Goal: Task Accomplishment & Management: Manage account settings

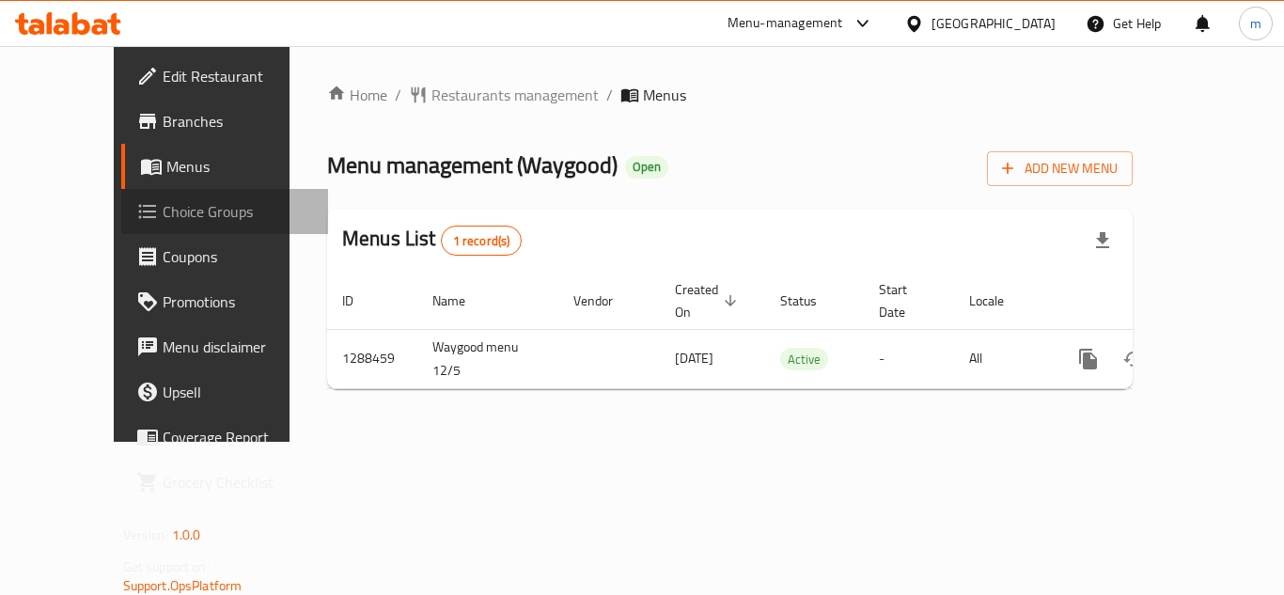
click at [163, 217] on span "Choice Groups" at bounding box center [238, 211] width 150 height 23
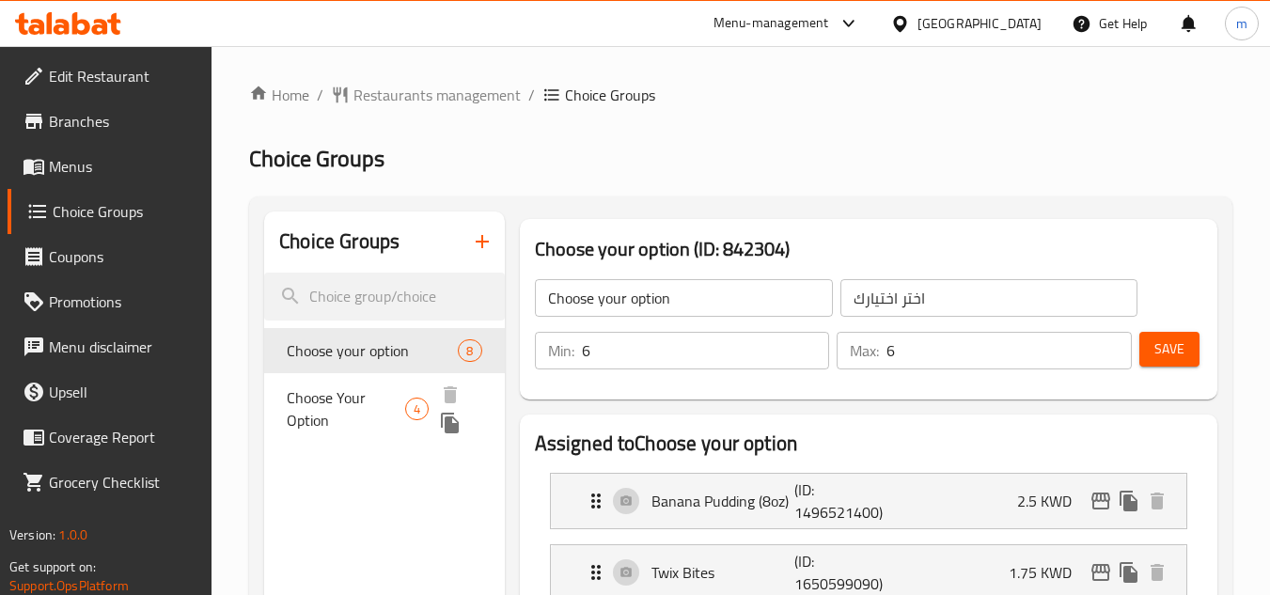
click at [360, 415] on span "Choose Your Option" at bounding box center [346, 408] width 118 height 45
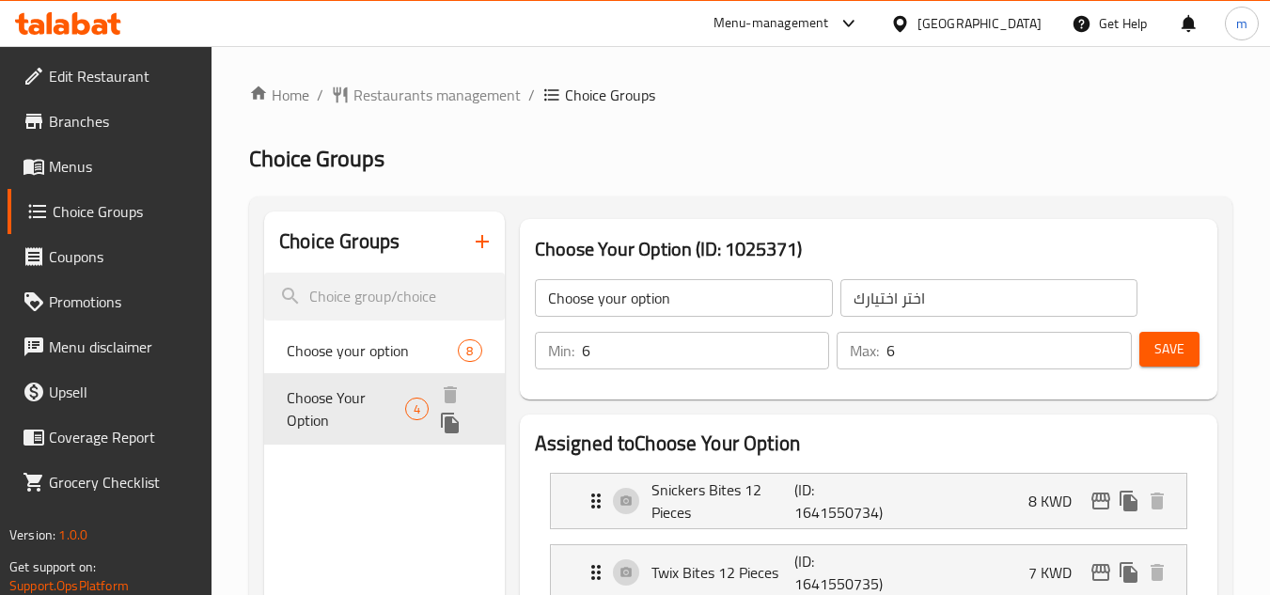
type input "Choose Your Option"
type input "اختر خيارك"
type input "1"
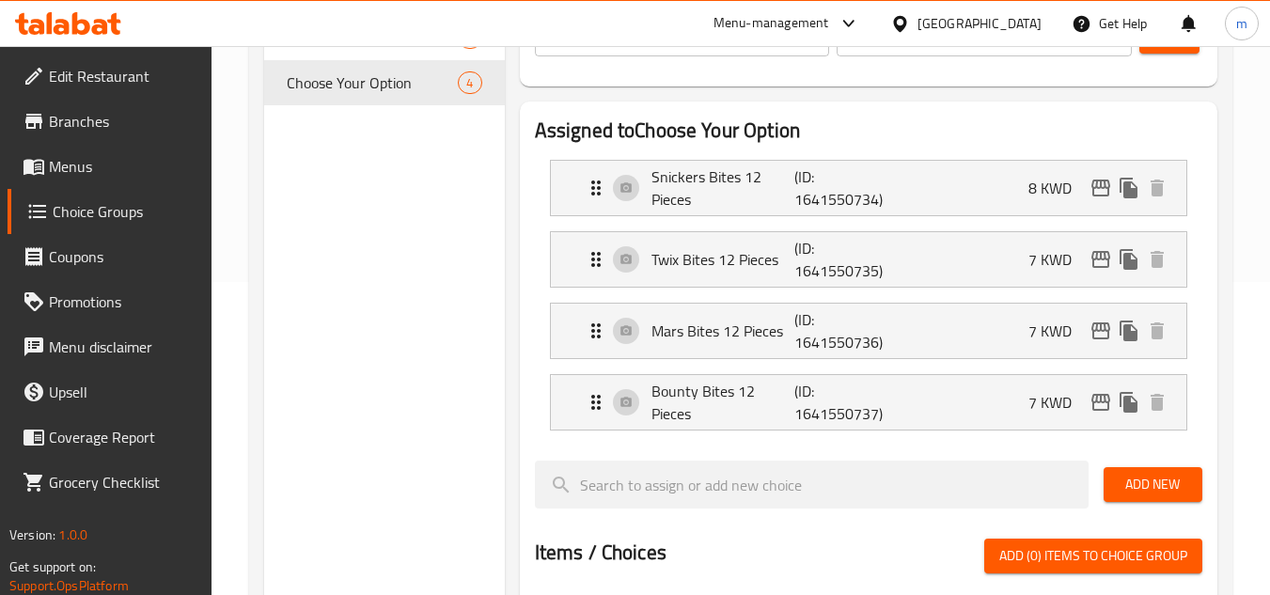
scroll to position [157, 0]
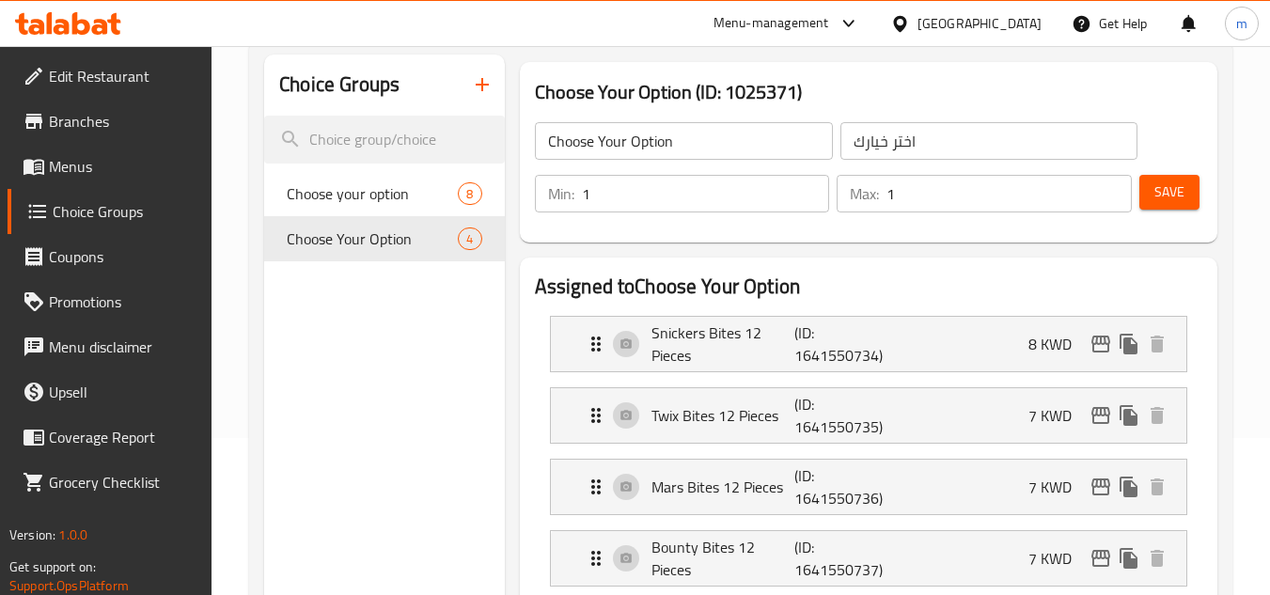
click at [1030, 25] on div "[GEOGRAPHIC_DATA]" at bounding box center [980, 23] width 124 height 21
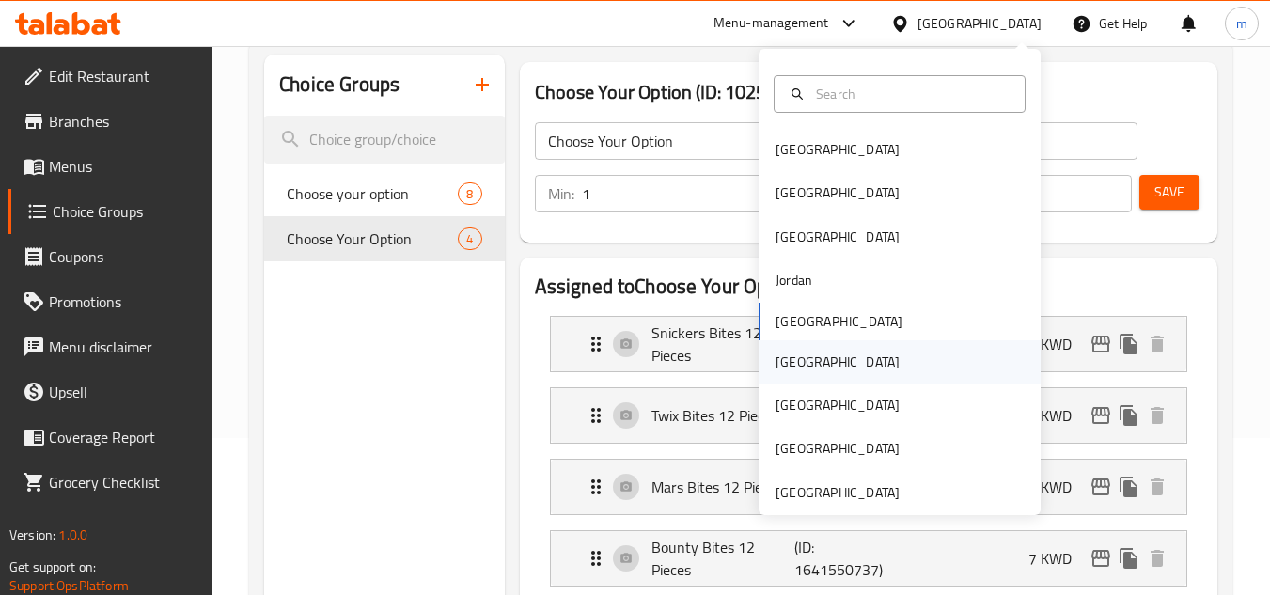
click at [782, 363] on div "[GEOGRAPHIC_DATA]" at bounding box center [838, 362] width 124 height 21
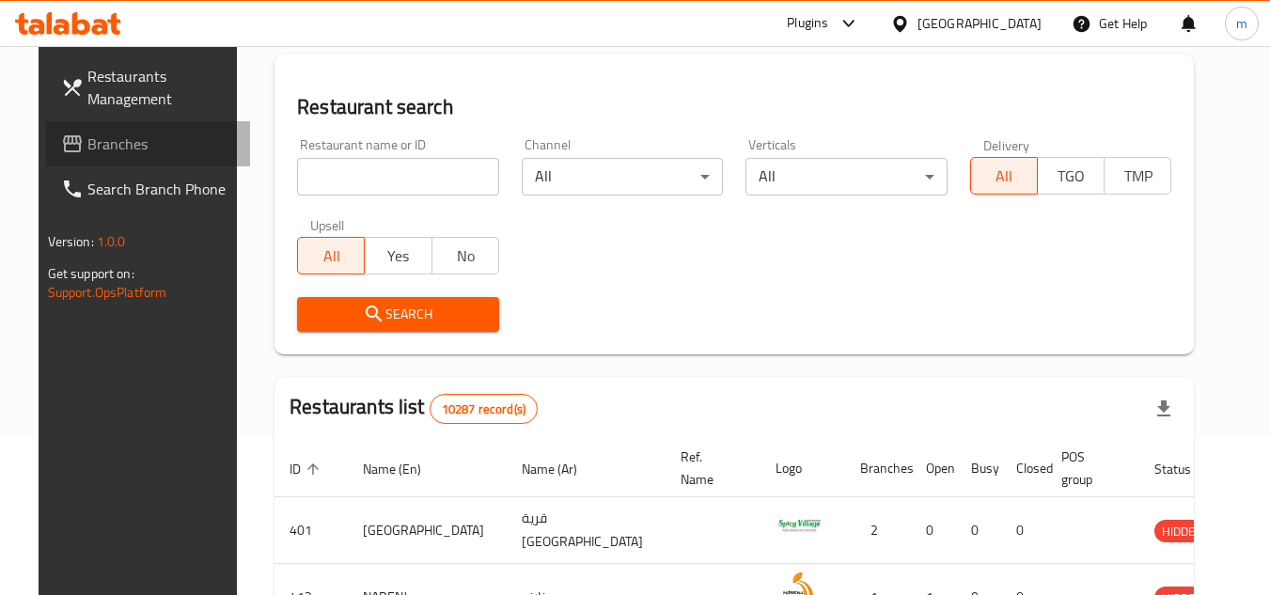
click at [93, 151] on span "Branches" at bounding box center [161, 144] width 149 height 23
